Goal: Task Accomplishment & Management: Manage account settings

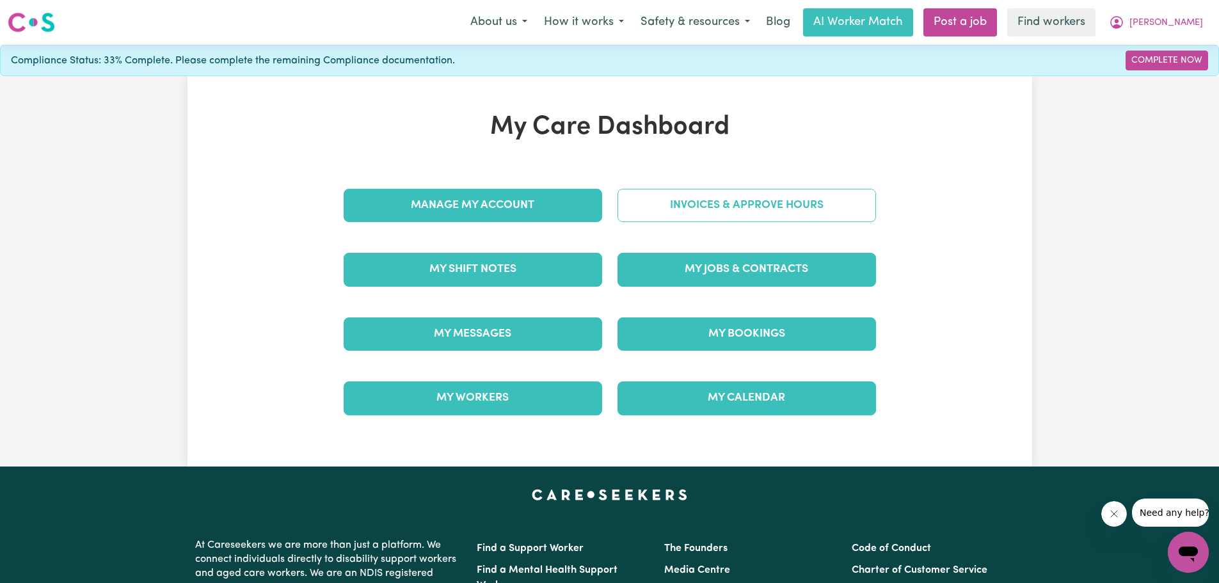
click at [739, 209] on link "Invoices & Approve Hours" at bounding box center [747, 205] width 259 height 33
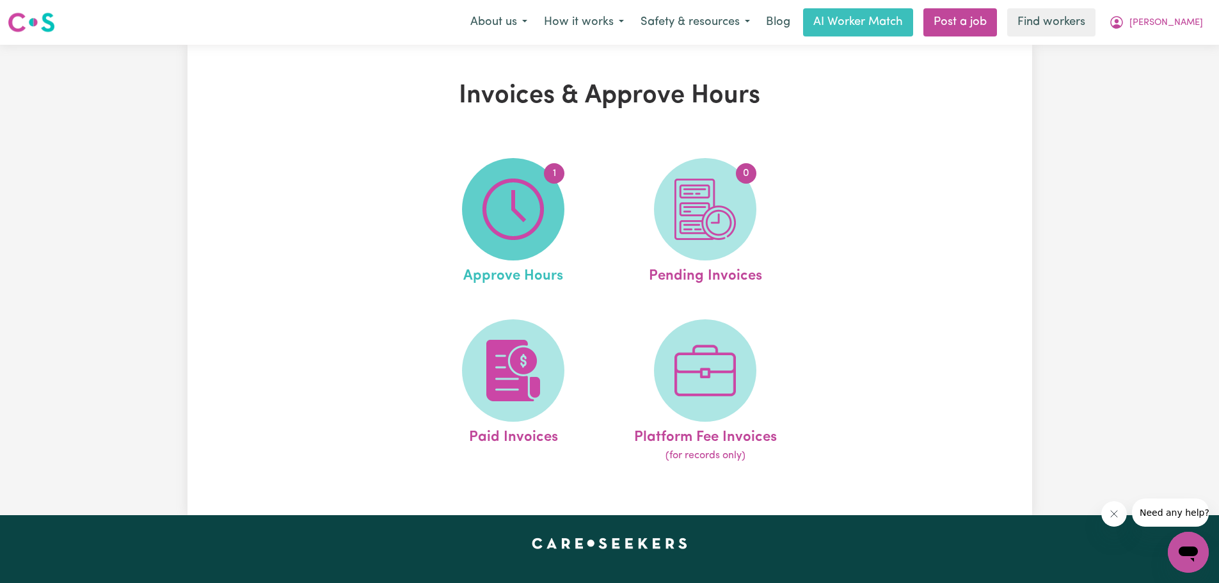
click at [523, 207] on img at bounding box center [512, 209] width 61 height 61
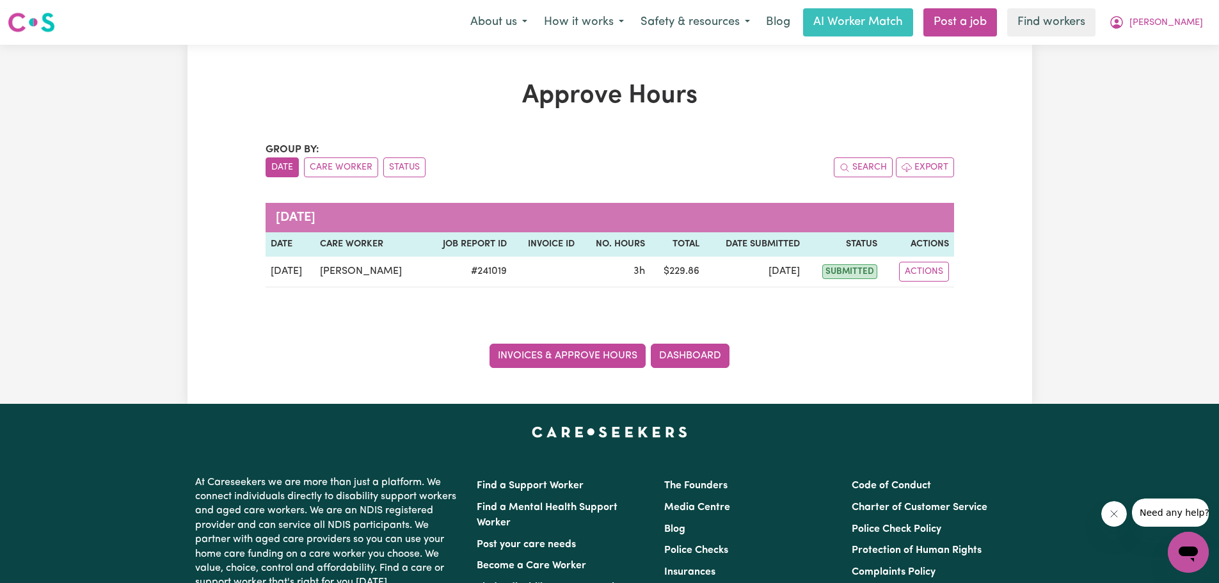
click at [568, 356] on link "Invoices & Approve Hours" at bounding box center [568, 356] width 156 height 24
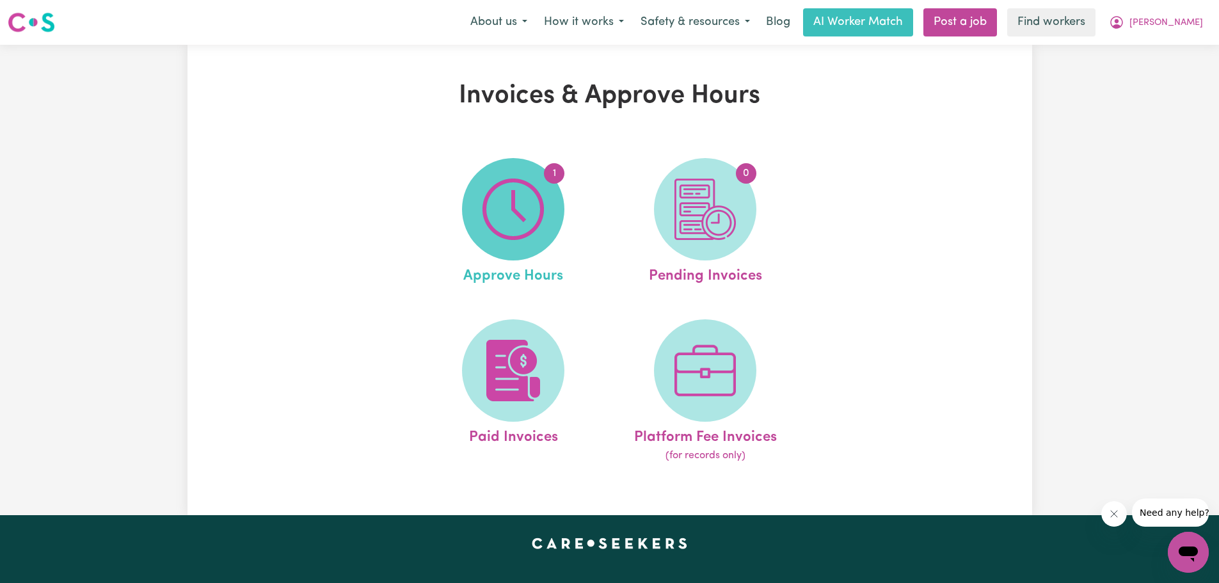
click at [507, 225] on img at bounding box center [512, 209] width 61 height 61
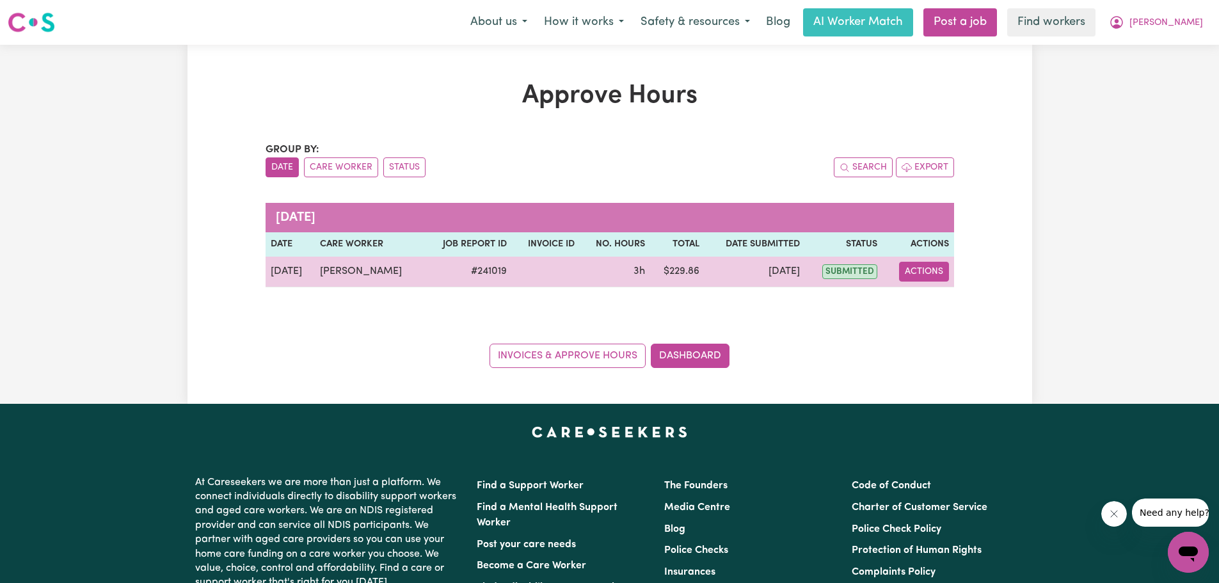
click at [921, 272] on button "Actions" at bounding box center [924, 272] width 50 height 20
click at [923, 305] on link "View Job Report" at bounding box center [956, 302] width 109 height 26
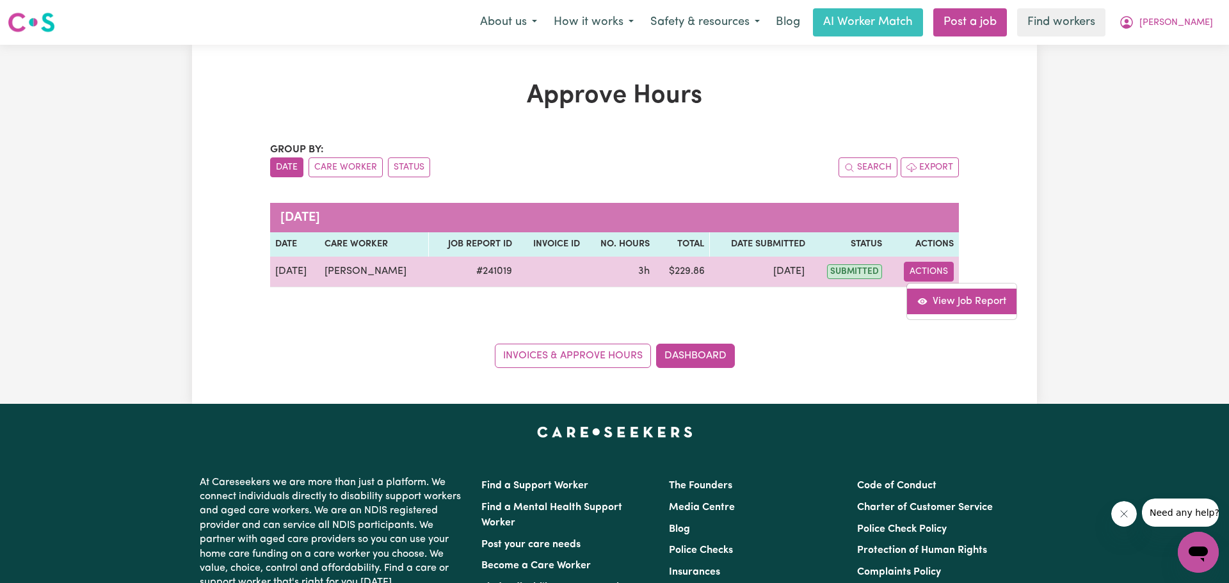
select select "pm"
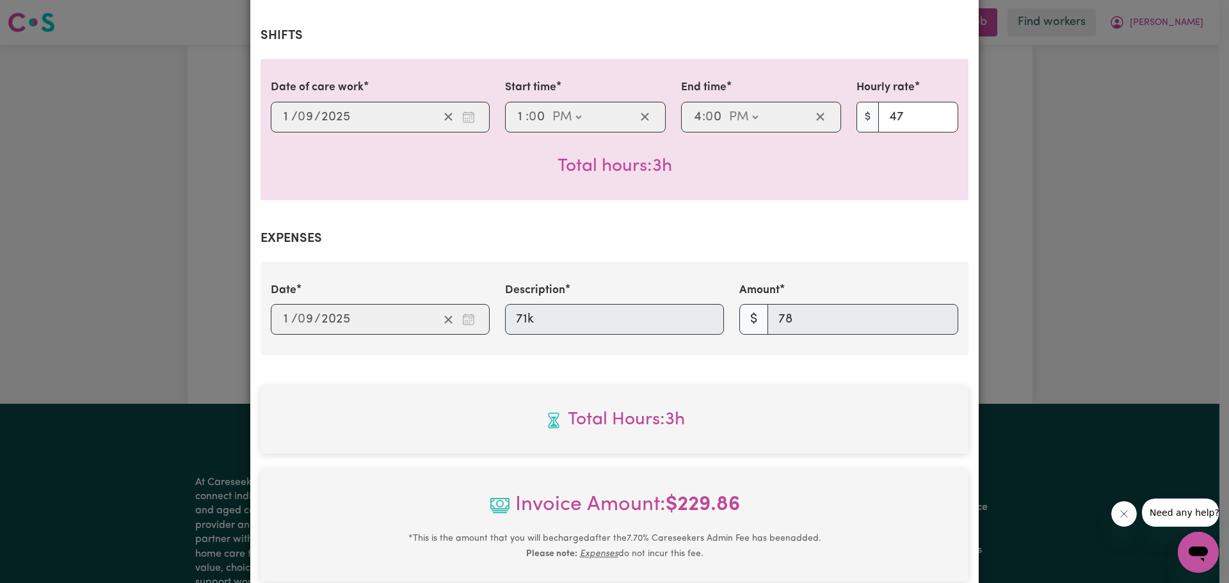
scroll to position [384, 0]
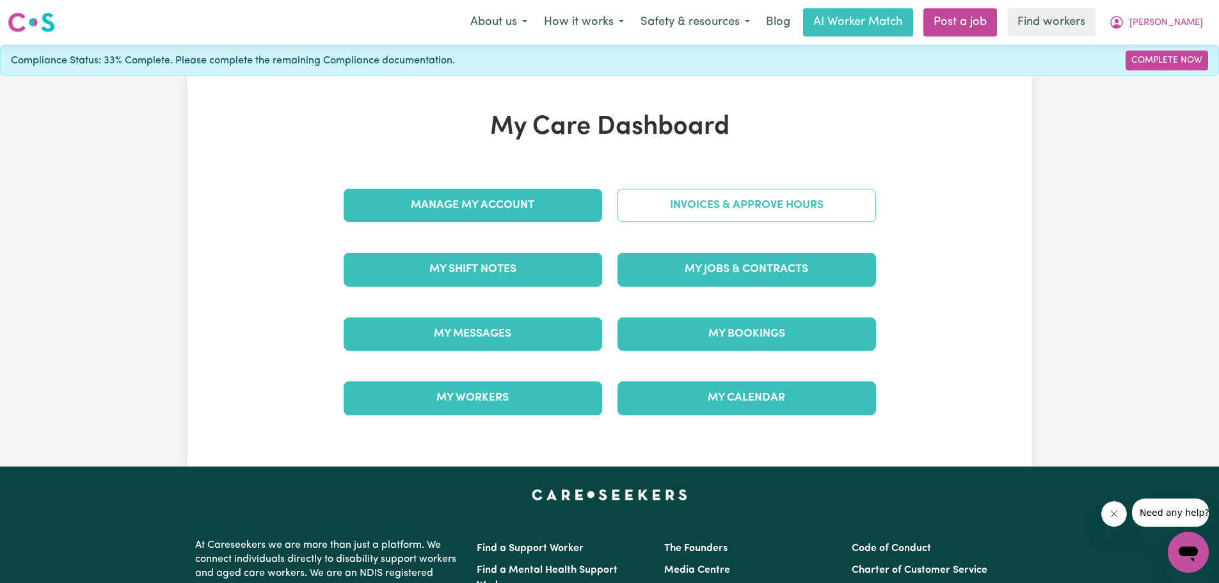
click at [712, 212] on link "Invoices & Approve Hours" at bounding box center [747, 205] width 259 height 33
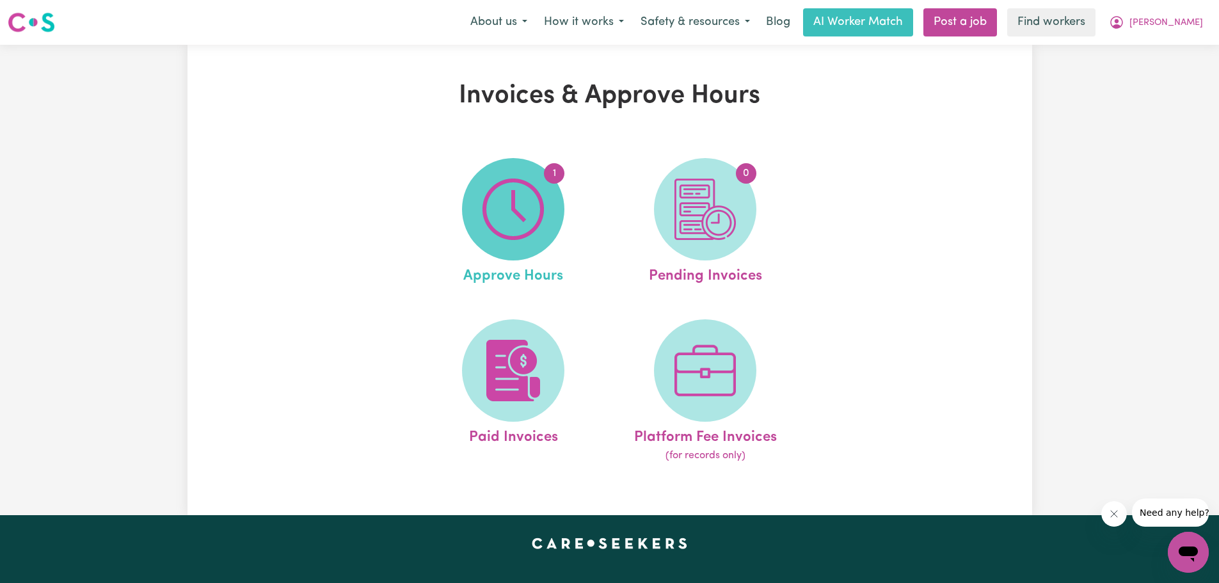
click at [490, 240] on img at bounding box center [512, 209] width 61 height 61
